Goal: Task Accomplishment & Management: Manage account settings

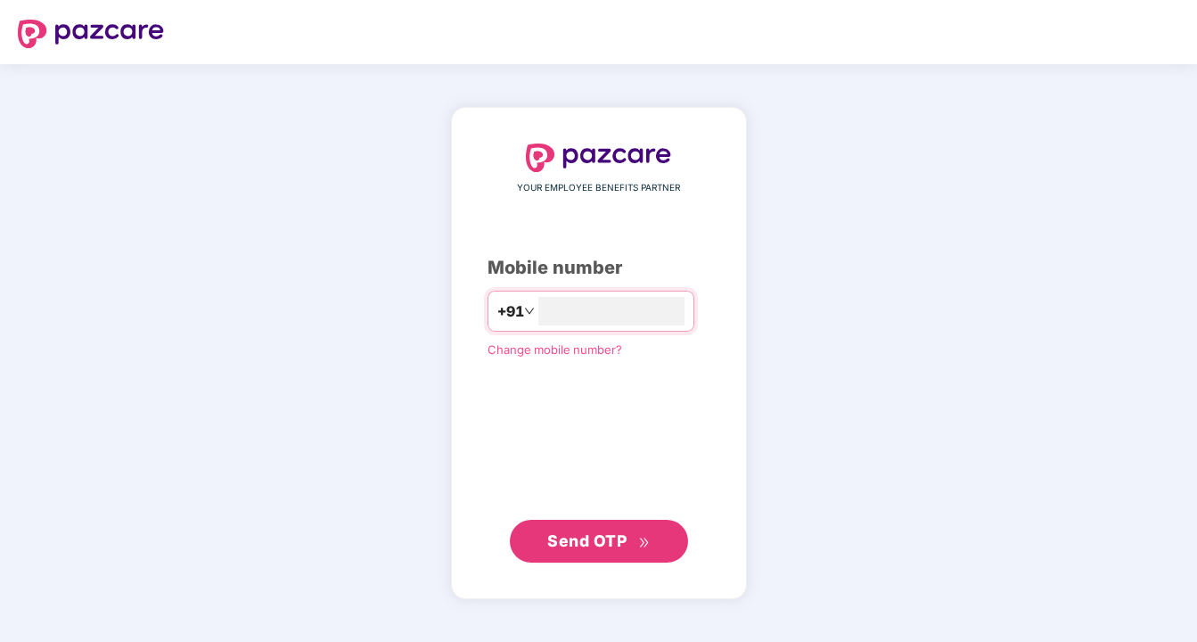
type input "**********"
click at [598, 529] on span "Send OTP" at bounding box center [598, 541] width 103 height 25
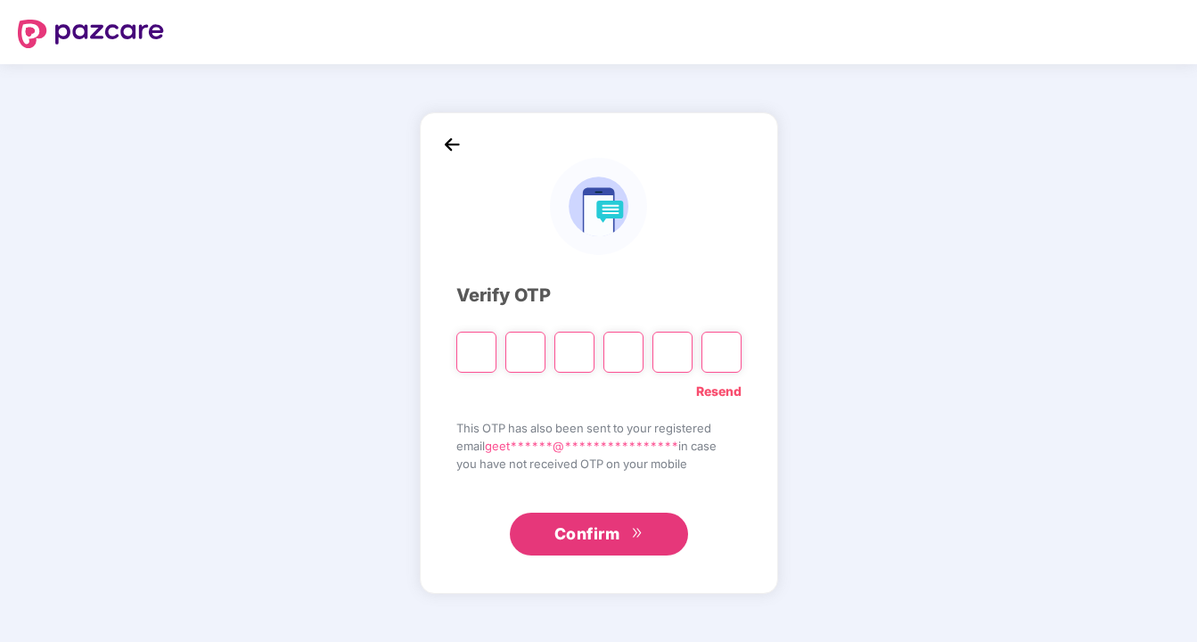
type input "*"
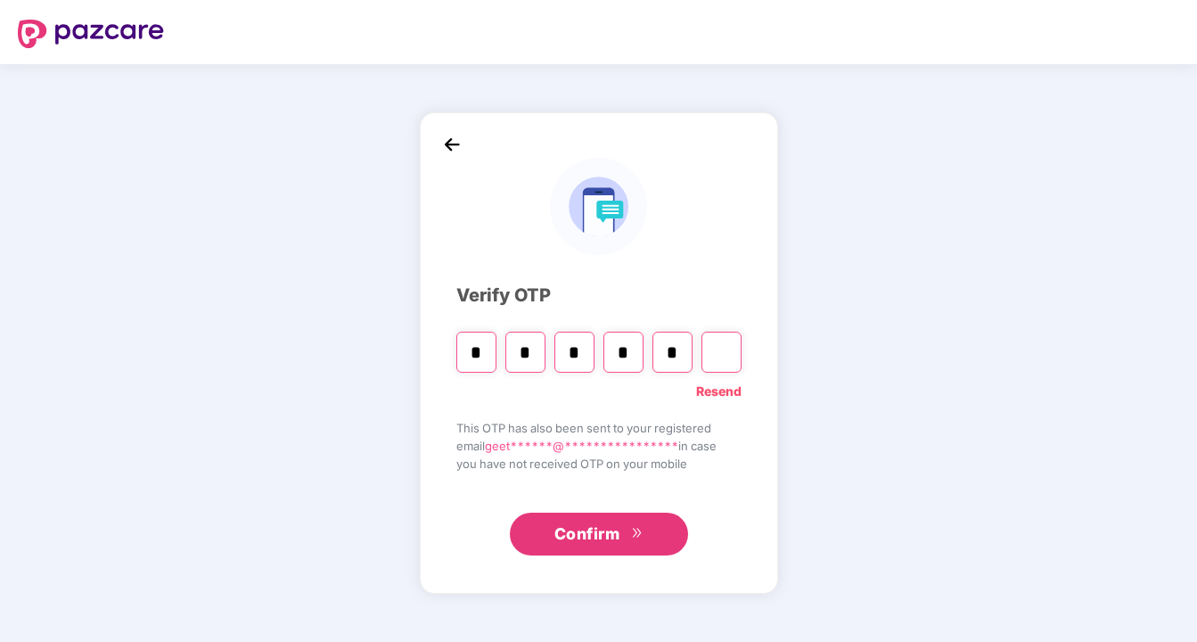
type input "*"
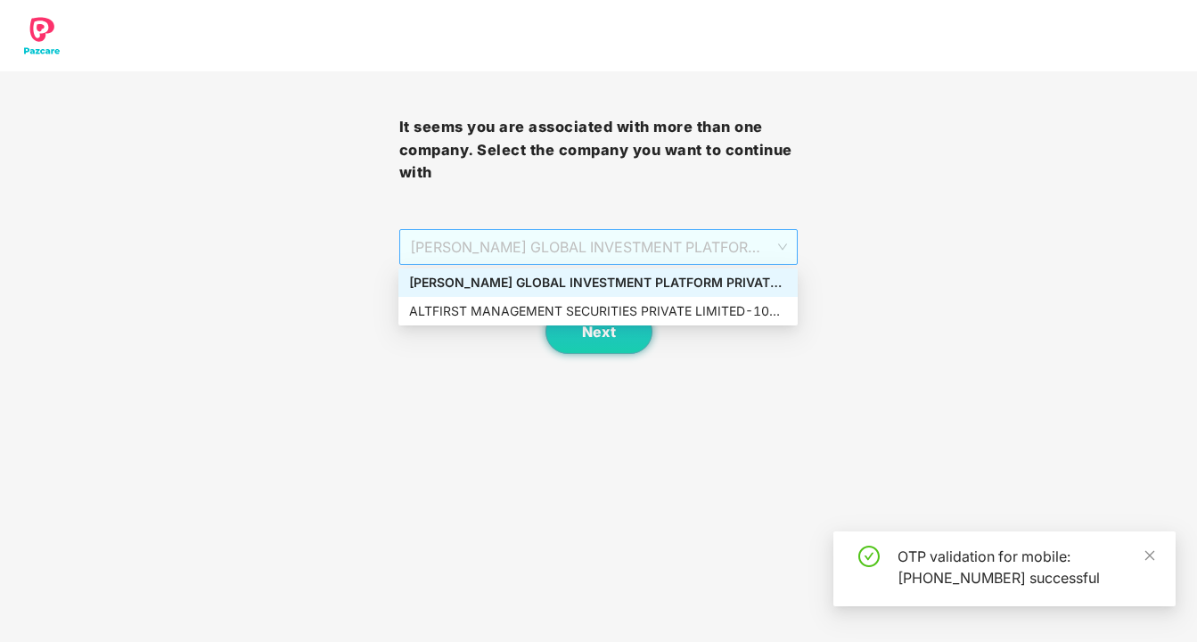
click at [766, 242] on span "[PERSON_NAME] GLOBAL INVESTMENT PLATFORM PRIVATE LIMITED - 10 - ADMIN" at bounding box center [599, 247] width 378 height 34
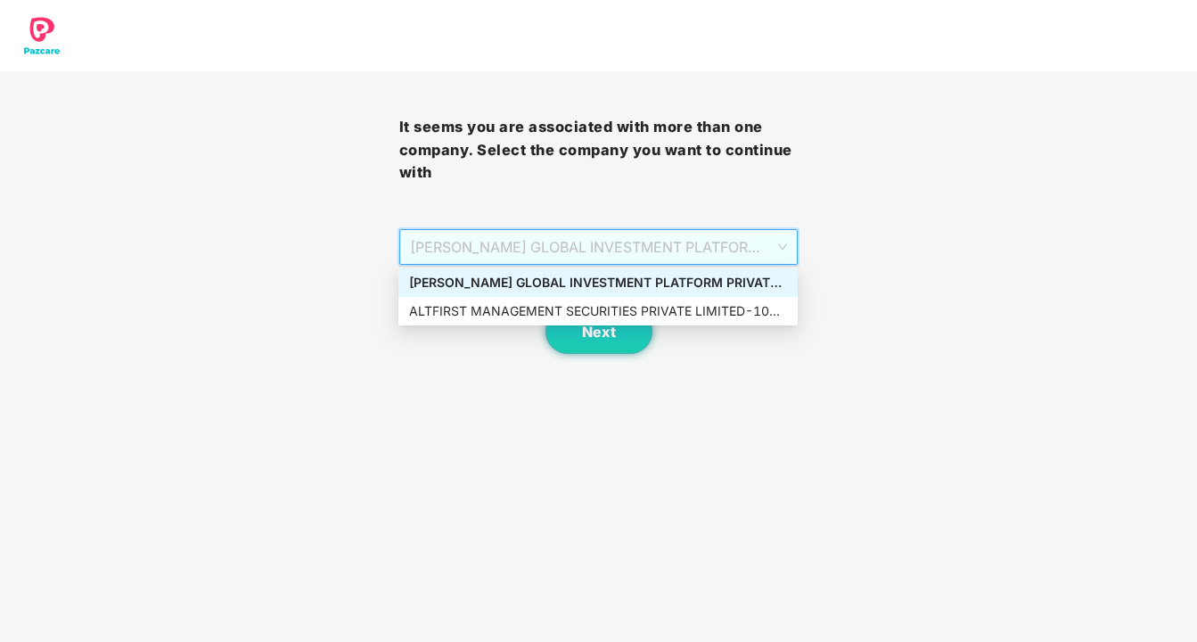
click at [713, 281] on div "[PERSON_NAME] GLOBAL INVESTMENT PLATFORM PRIVATE LIMITED - 10 - ADMIN" at bounding box center [598, 283] width 378 height 20
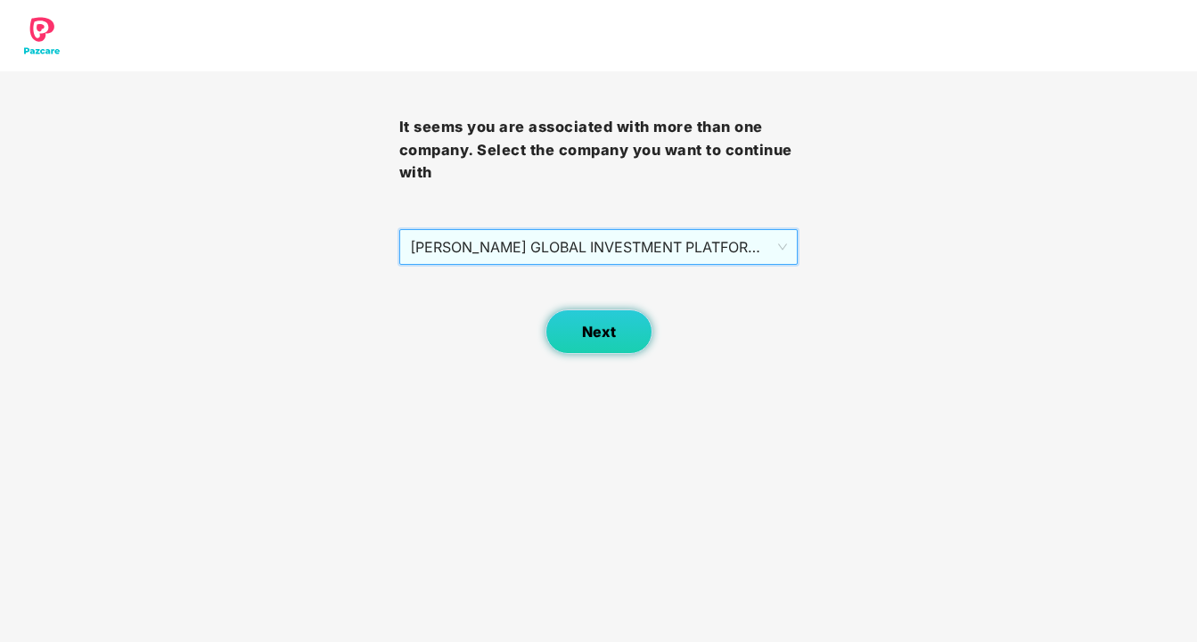
click at [614, 334] on span "Next" at bounding box center [599, 332] width 34 height 17
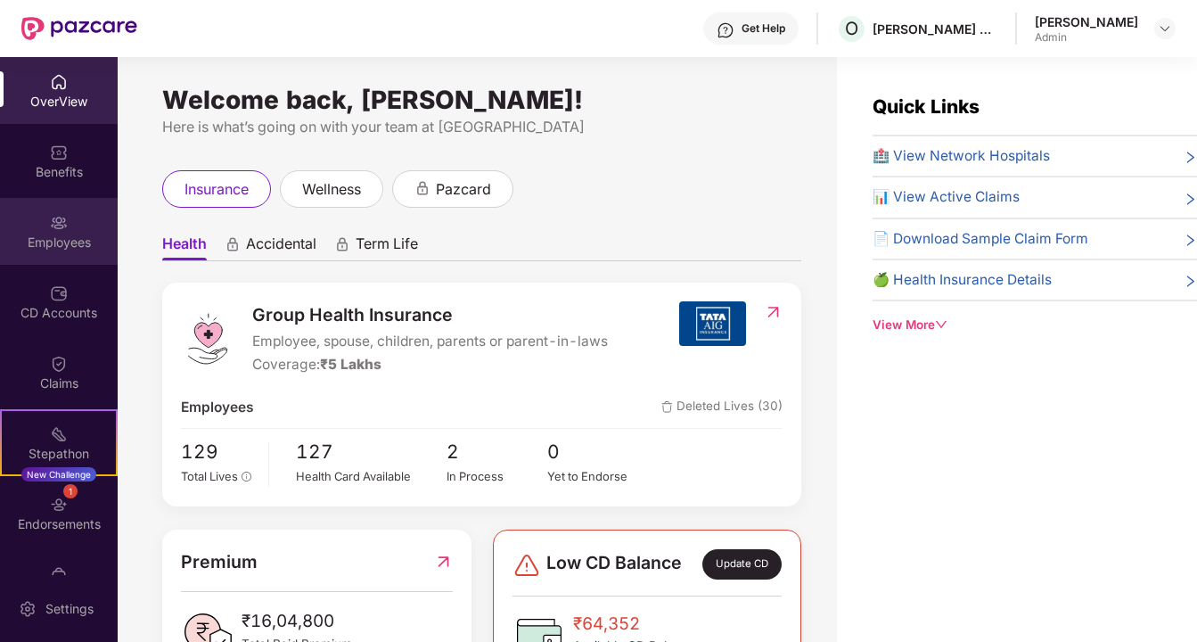
click at [54, 218] on img at bounding box center [59, 223] width 18 height 18
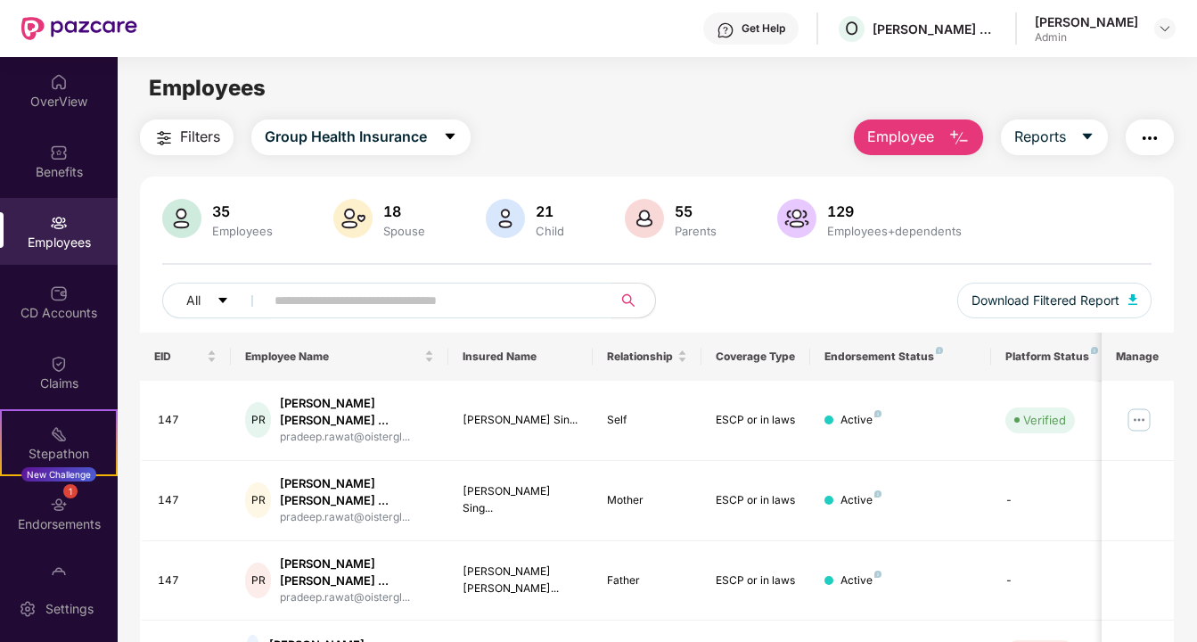
click at [950, 131] on img "button" at bounding box center [958, 137] width 21 height 21
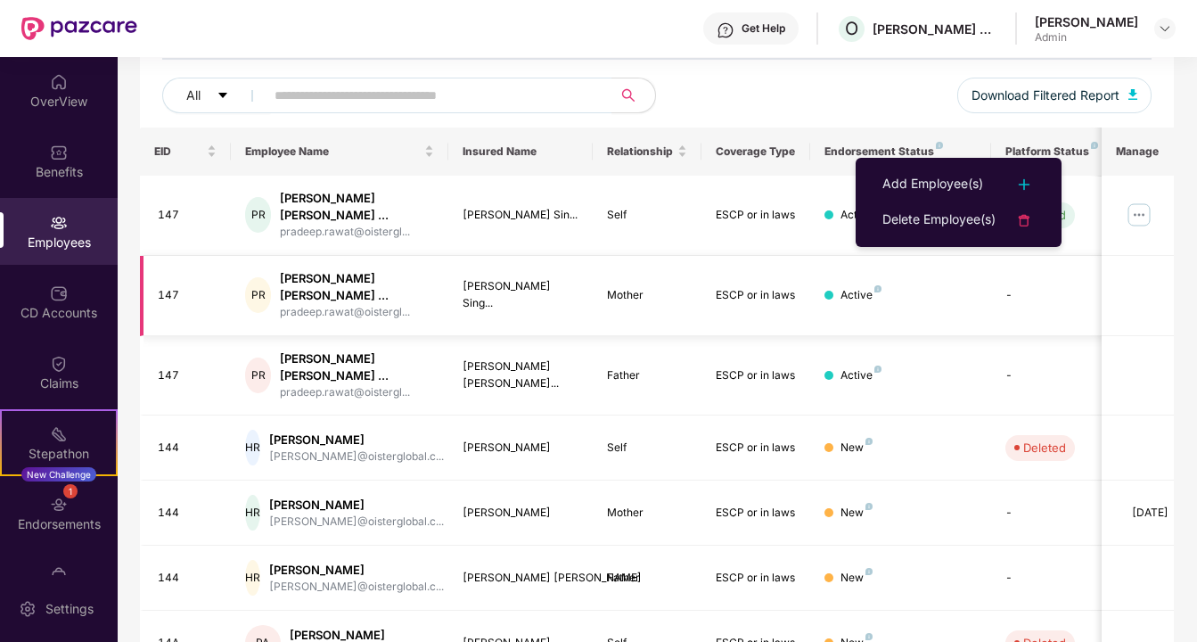
scroll to position [215, 0]
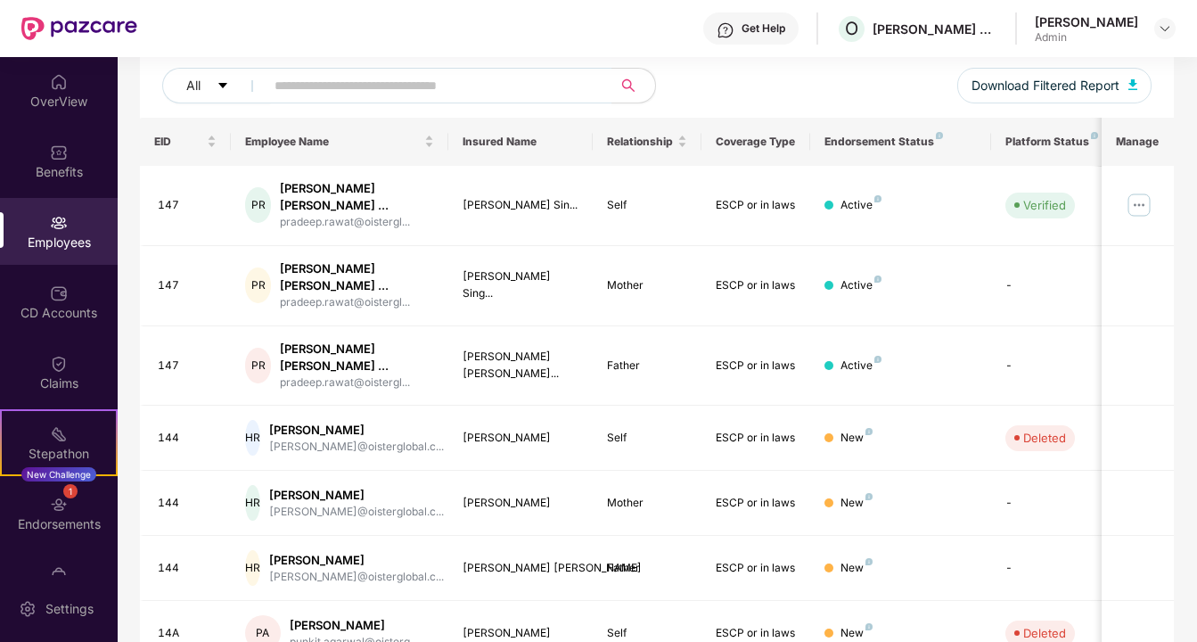
click at [878, 77] on div "All Download Filtered Report" at bounding box center [656, 93] width 989 height 50
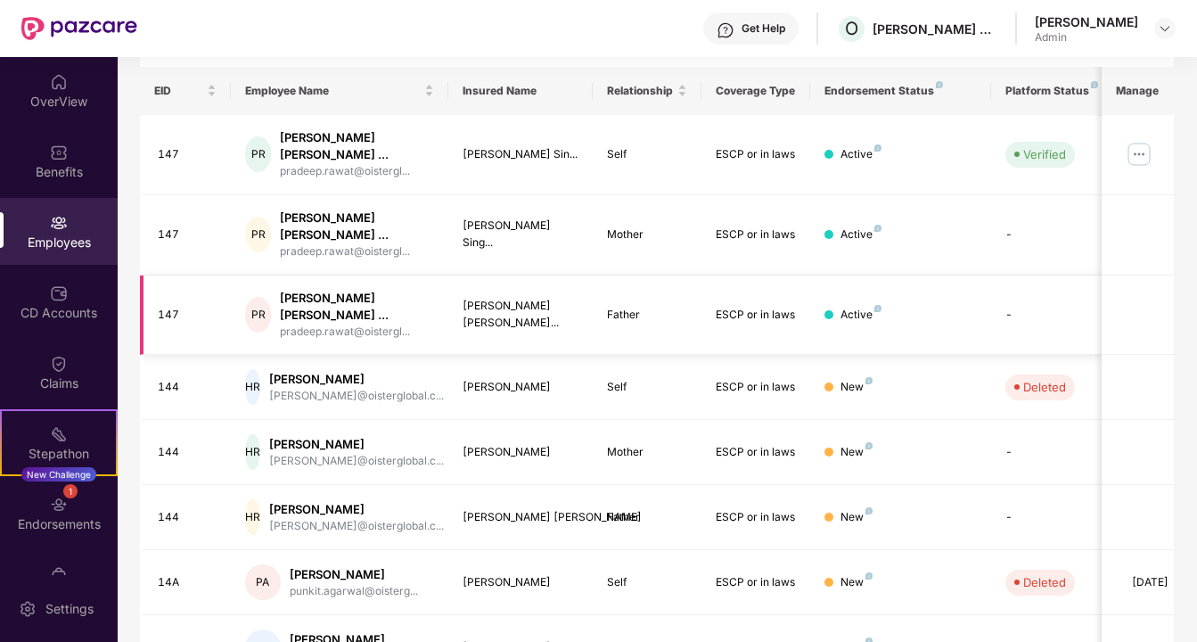
scroll to position [0, 0]
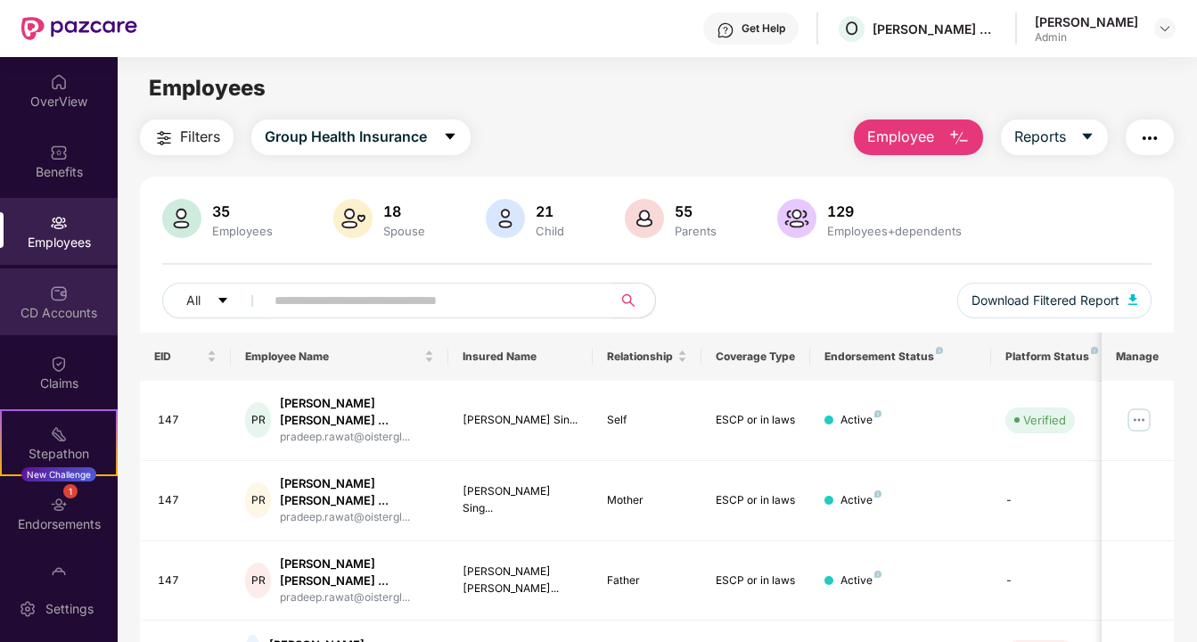
click at [43, 327] on div "CD Accounts" at bounding box center [59, 301] width 118 height 67
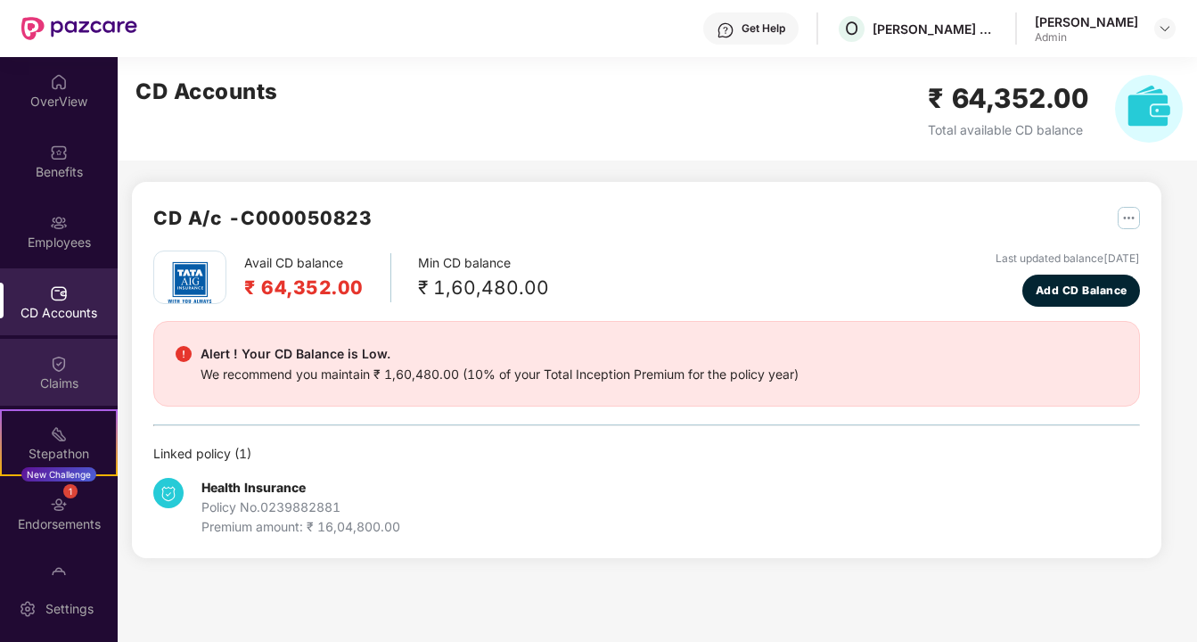
click at [52, 361] on img at bounding box center [59, 364] width 18 height 18
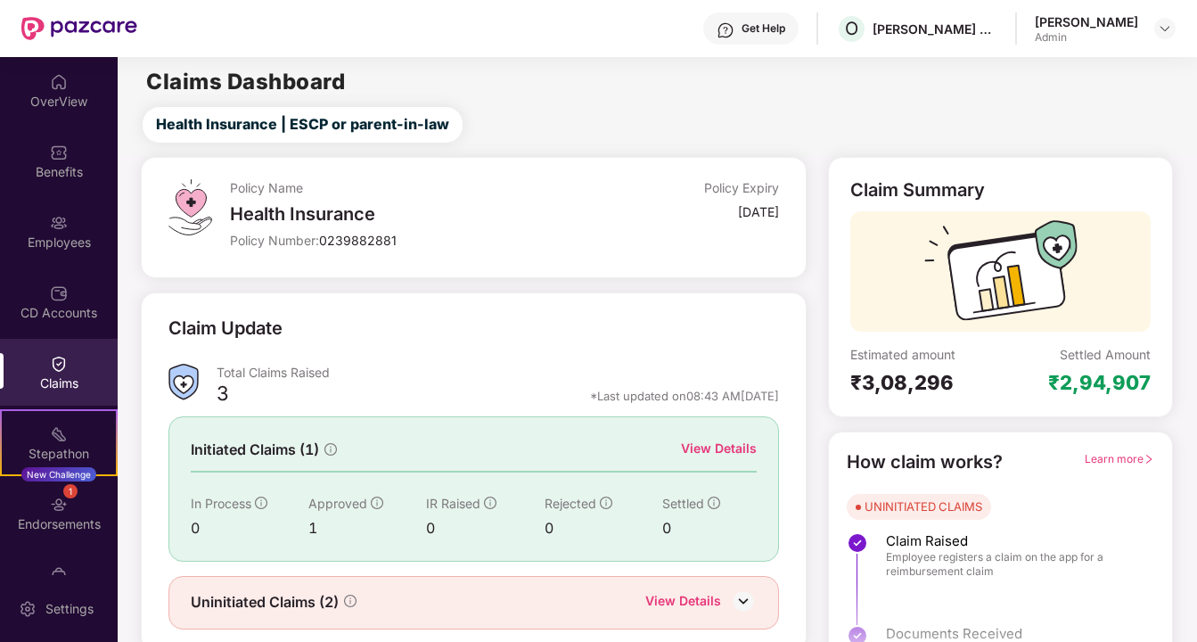
scroll to position [56, 0]
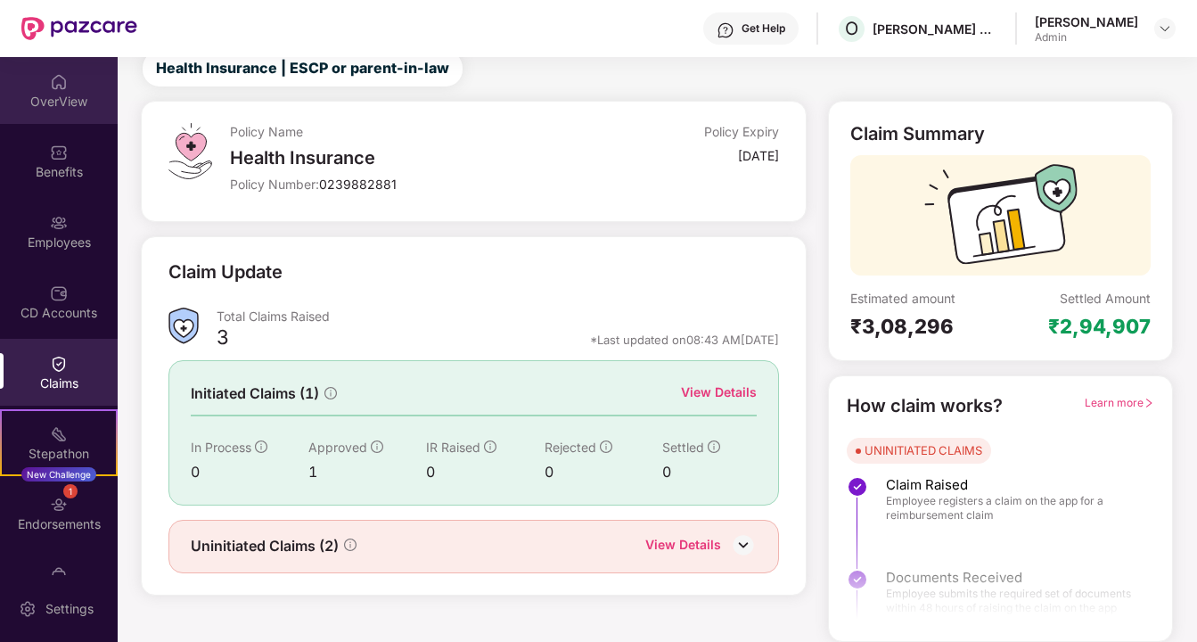
click at [67, 73] on div "OverView" at bounding box center [59, 90] width 118 height 67
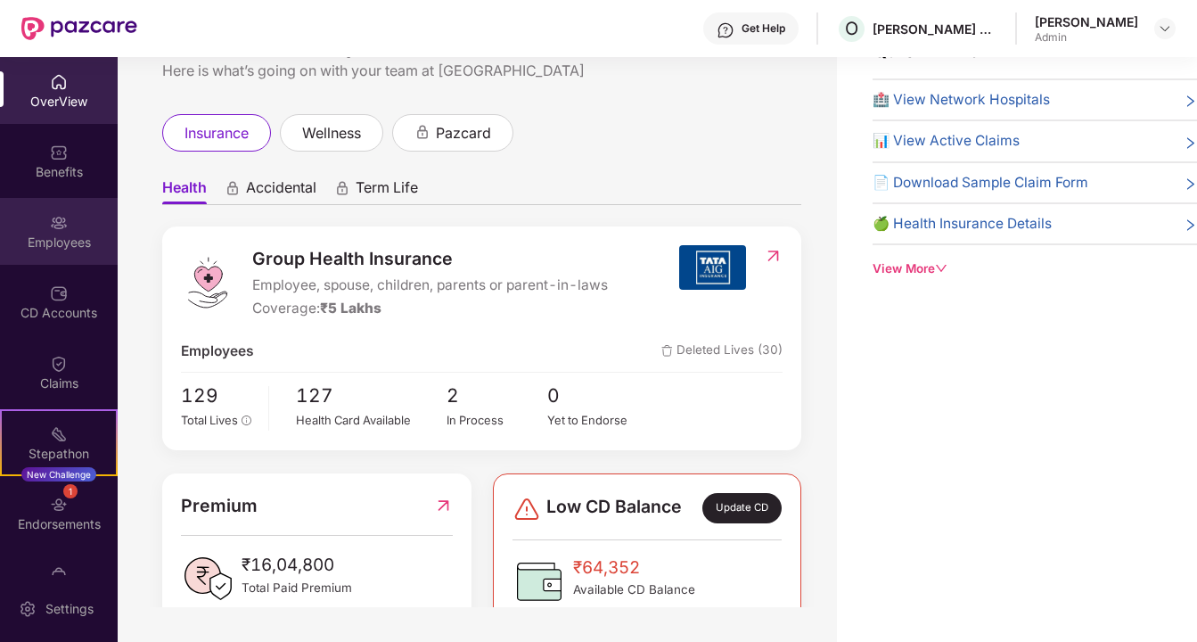
click at [54, 226] on img at bounding box center [59, 223] width 18 height 18
